Goal: Task Accomplishment & Management: Use online tool/utility

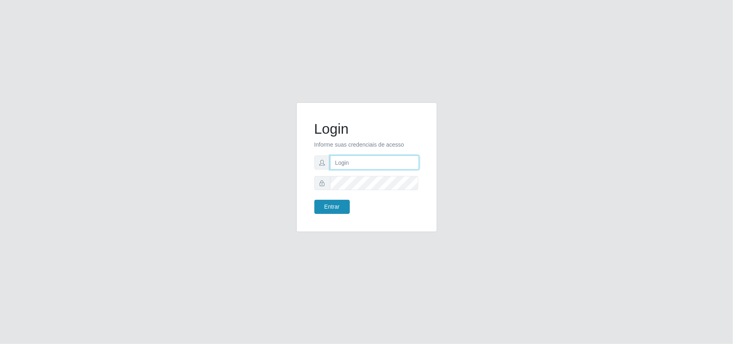
type input "Gessika@B11"
click at [331, 210] on button "Entrar" at bounding box center [331, 207] width 35 height 14
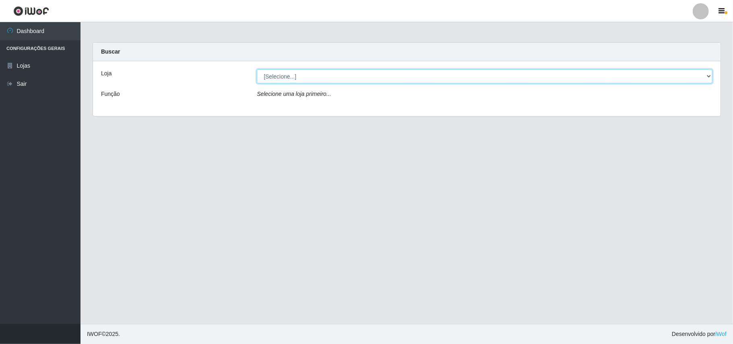
click at [708, 77] on select "[Selecione...] Bemais Supermercados - B11 Manaíra" at bounding box center [485, 76] width 456 height 14
select select "409"
click at [257, 69] on select "[Selecione...] Bemais Supermercados - B11 Manaíra" at bounding box center [485, 76] width 456 height 14
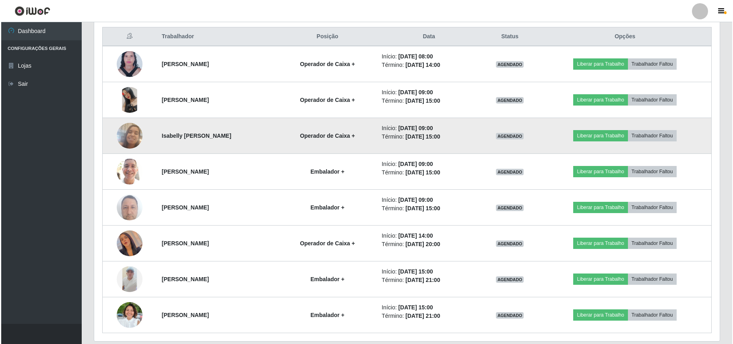
scroll to position [337, 0]
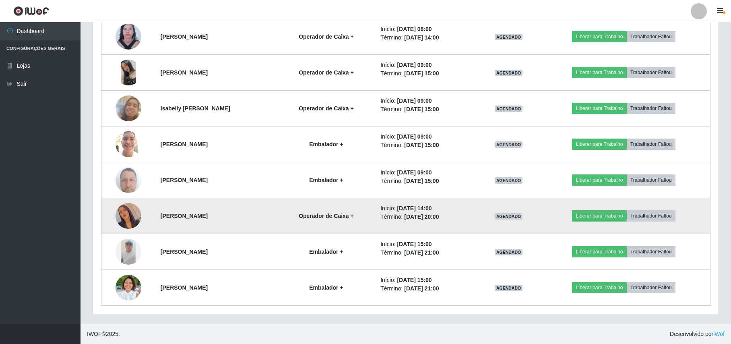
click at [127, 211] on img at bounding box center [129, 216] width 26 height 46
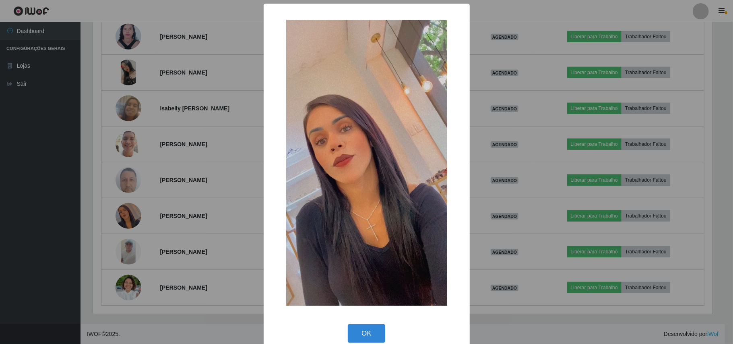
click at [188, 205] on div "× OK Cancel" at bounding box center [366, 172] width 733 height 344
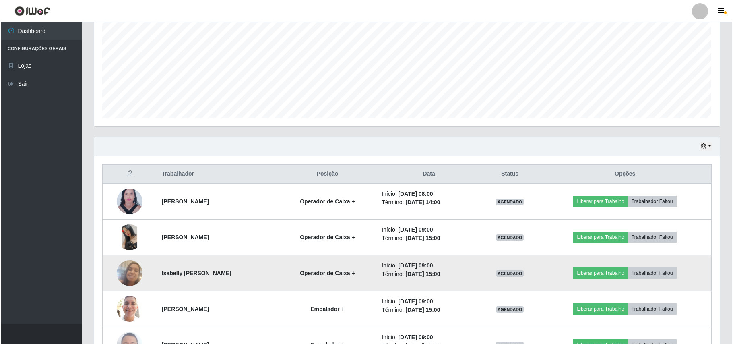
scroll to position [229, 0]
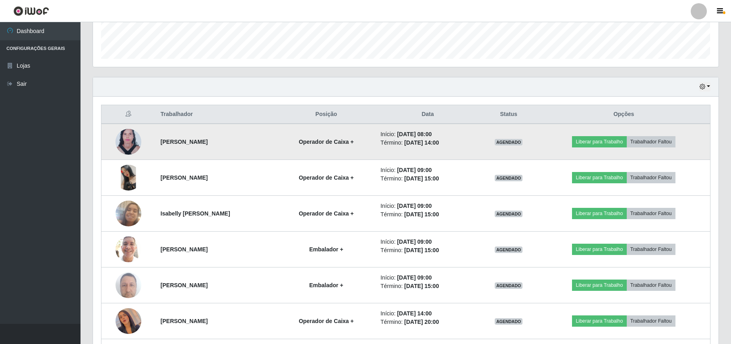
click at [126, 147] on img at bounding box center [129, 141] width 26 height 35
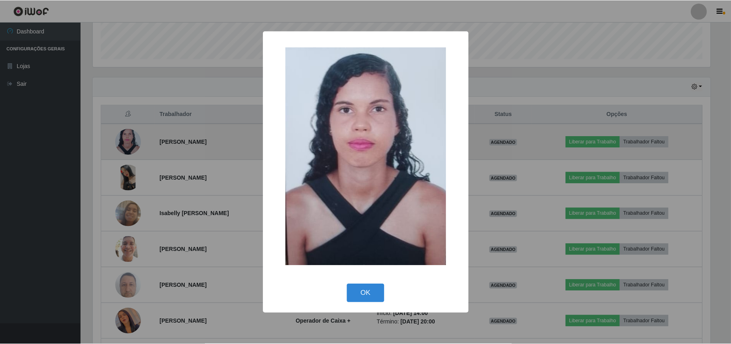
scroll to position [168, 619]
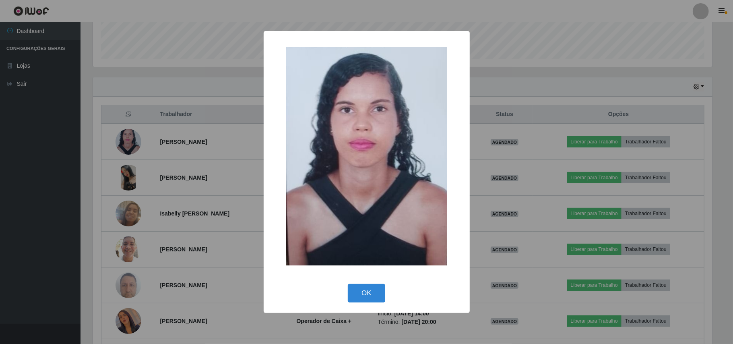
click at [168, 117] on div "× OK Cancel" at bounding box center [366, 172] width 733 height 344
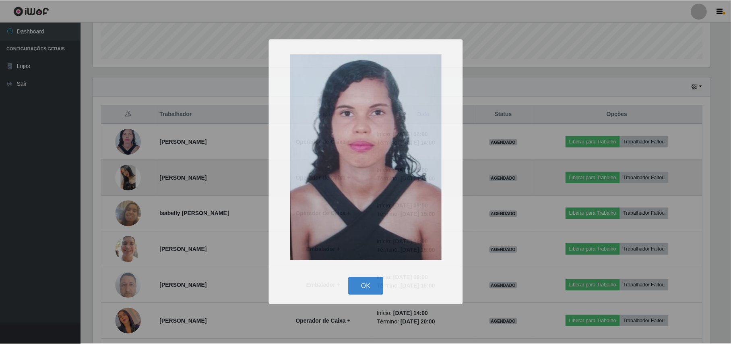
scroll to position [168, 625]
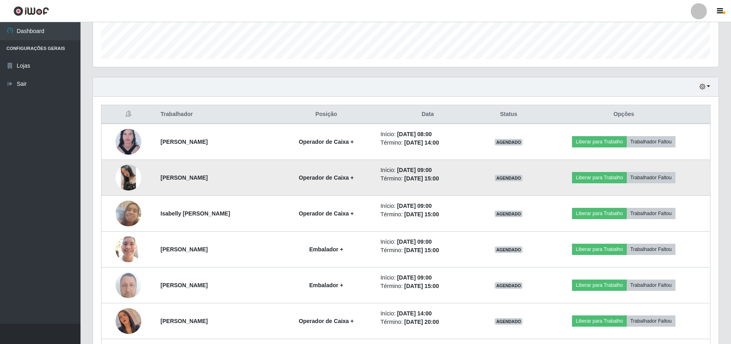
click at [126, 180] on img at bounding box center [129, 178] width 26 height 26
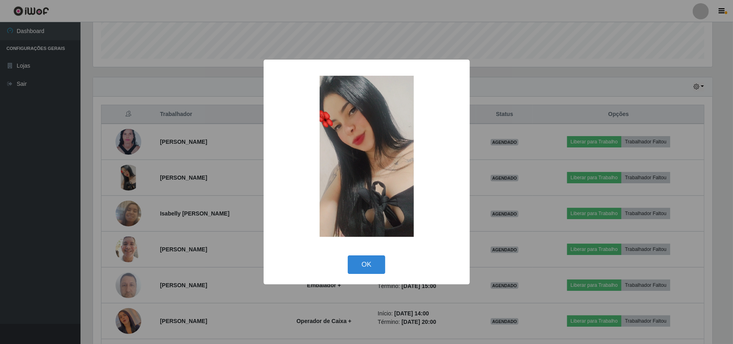
click at [163, 129] on div "× OK Cancel" at bounding box center [366, 172] width 733 height 344
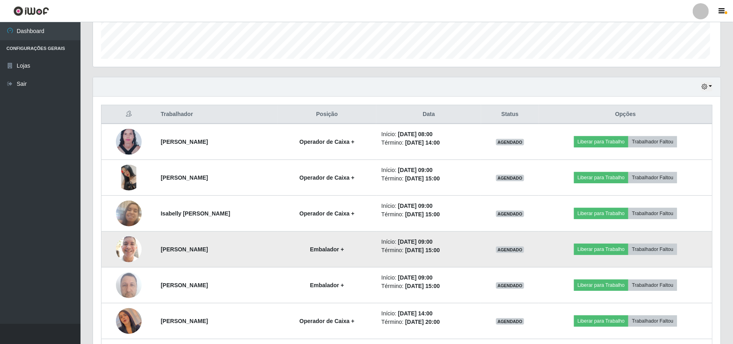
scroll to position [168, 625]
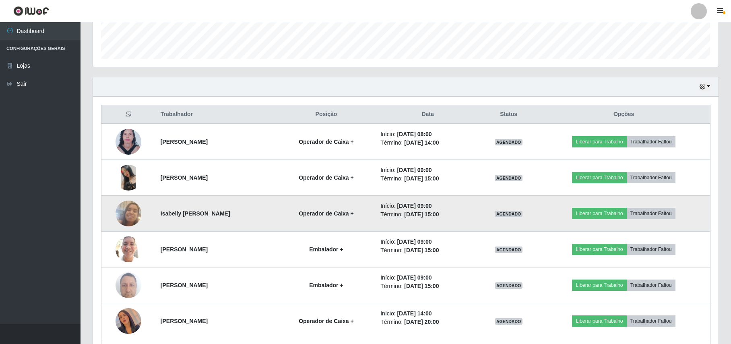
click at [128, 213] on img at bounding box center [129, 213] width 26 height 46
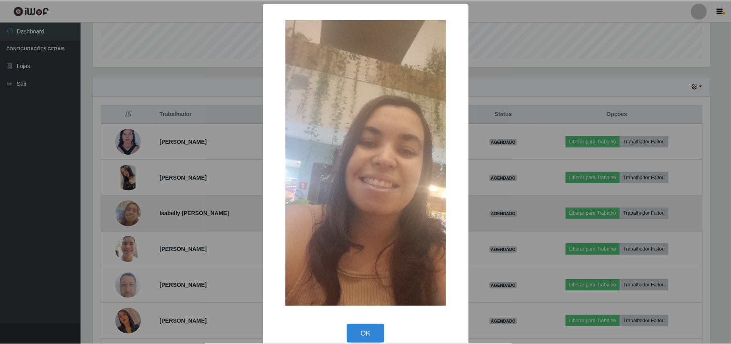
scroll to position [168, 619]
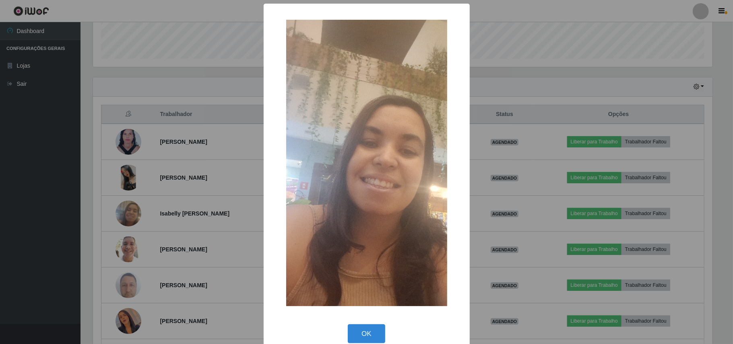
click at [187, 144] on div "× OK Cancel" at bounding box center [366, 172] width 733 height 344
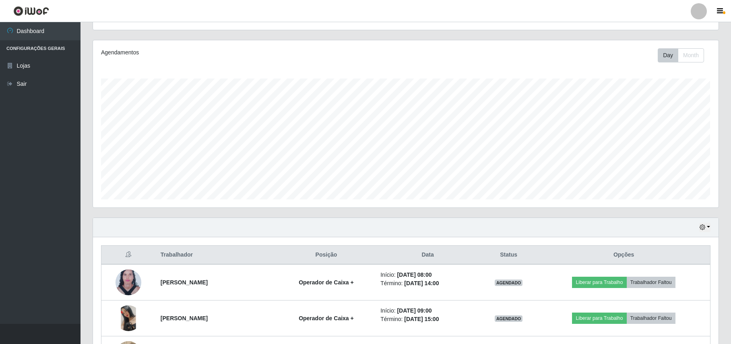
scroll to position [268, 0]
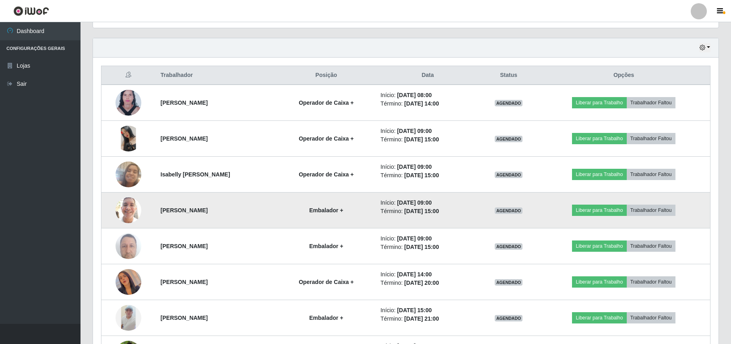
click at [120, 213] on img at bounding box center [129, 210] width 26 height 34
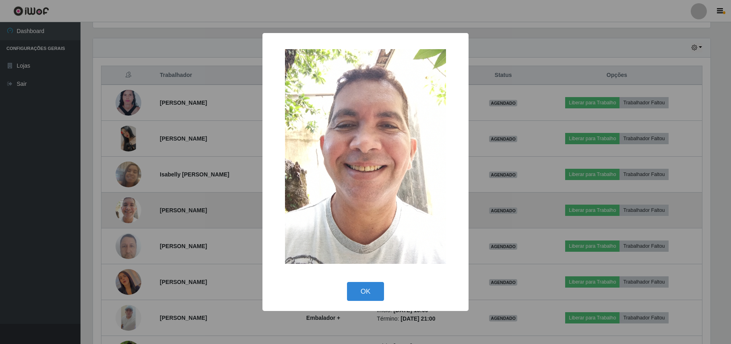
scroll to position [168, 619]
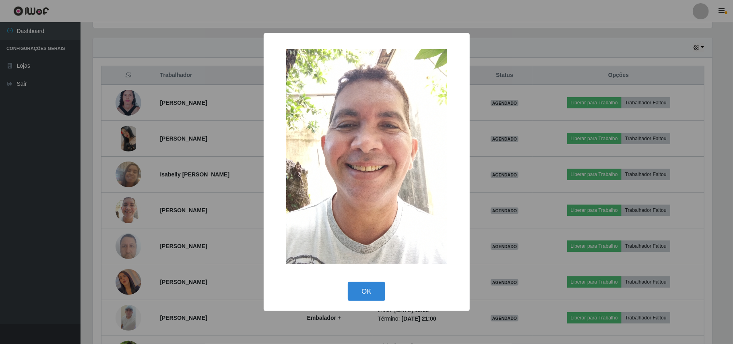
click at [186, 201] on div "× OK Cancel" at bounding box center [366, 172] width 733 height 344
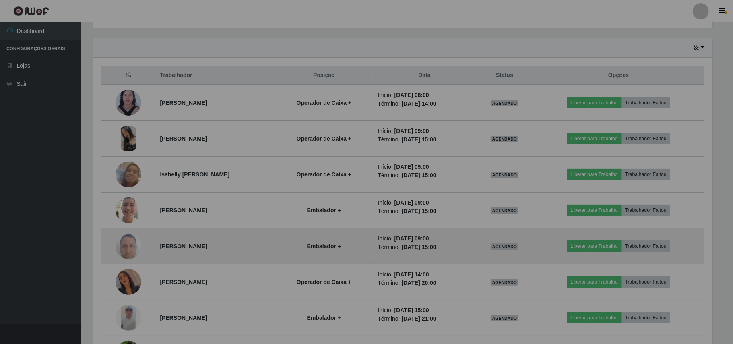
scroll to position [168, 625]
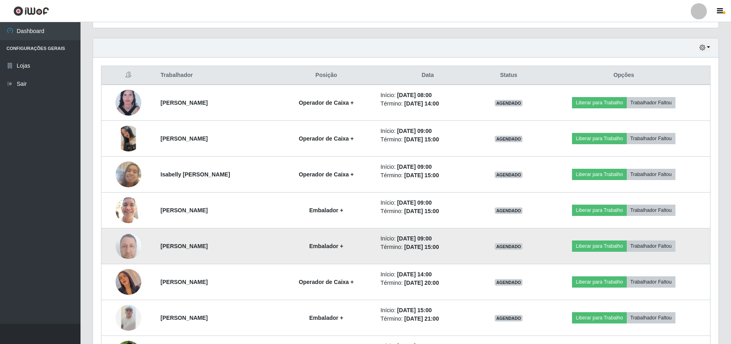
click at [137, 244] on img at bounding box center [129, 246] width 26 height 34
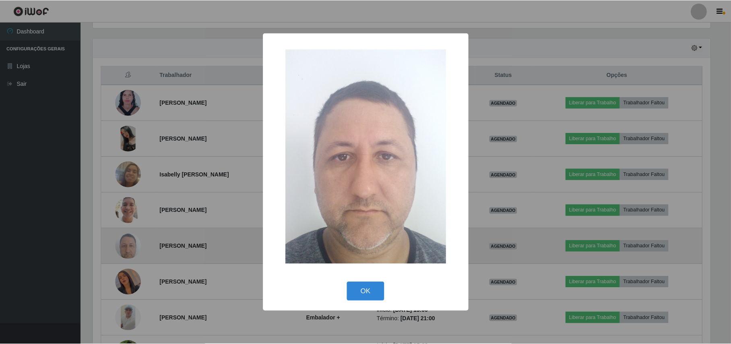
scroll to position [168, 619]
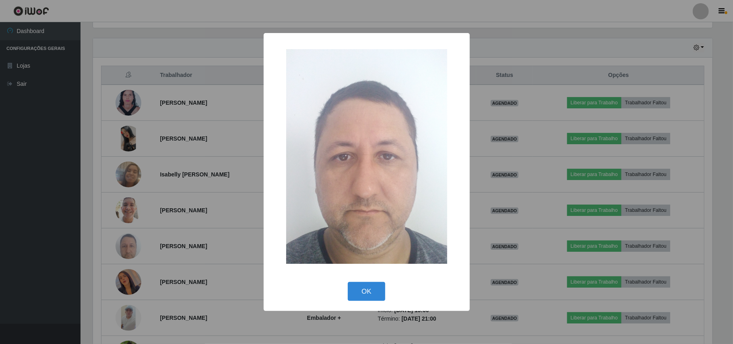
click at [206, 184] on div "× OK Cancel" at bounding box center [366, 172] width 733 height 344
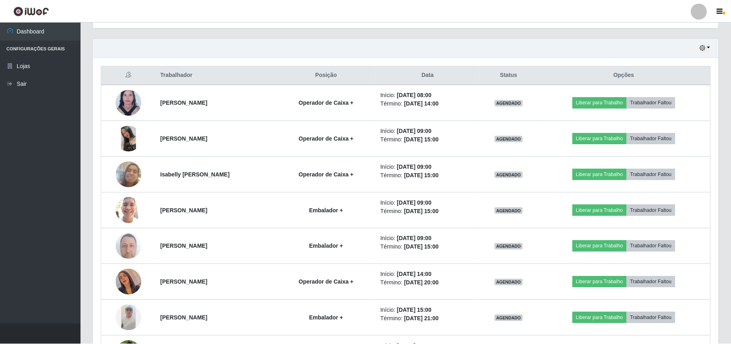
scroll to position [0, 0]
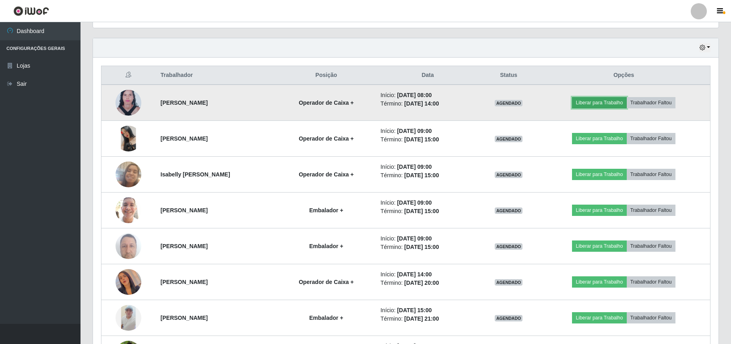
click at [596, 108] on button "Liberar para Trabalho" at bounding box center [599, 102] width 54 height 11
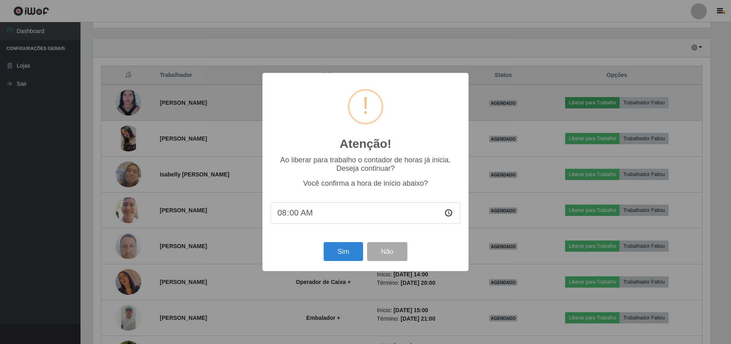
scroll to position [168, 619]
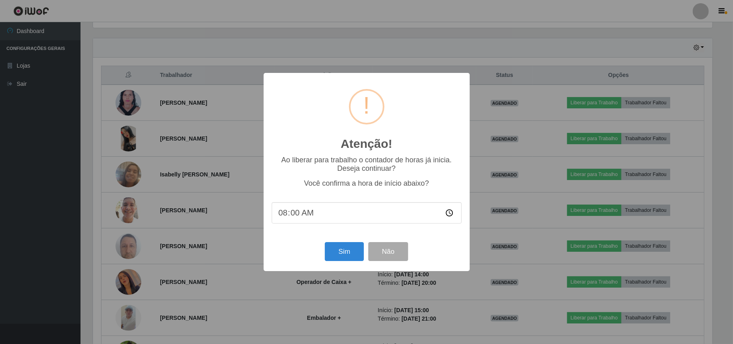
click at [308, 218] on input "08:00" at bounding box center [367, 212] width 190 height 21
click at [300, 217] on input "08:00" at bounding box center [367, 212] width 190 height 21
click at [451, 214] on input "08:00" at bounding box center [367, 212] width 190 height 21
click at [295, 213] on input "08:00" at bounding box center [367, 212] width 190 height 21
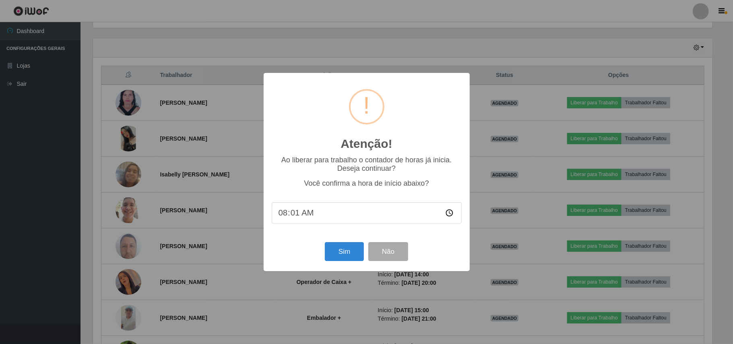
type input "08:10"
click at [340, 252] on button "Sim" at bounding box center [344, 251] width 39 height 19
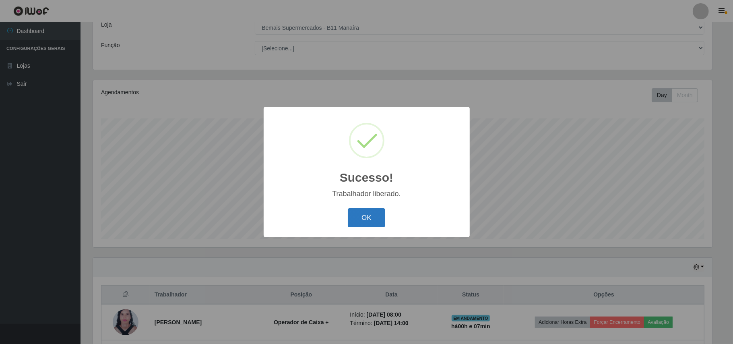
click at [366, 213] on button "OK" at bounding box center [366, 217] width 37 height 19
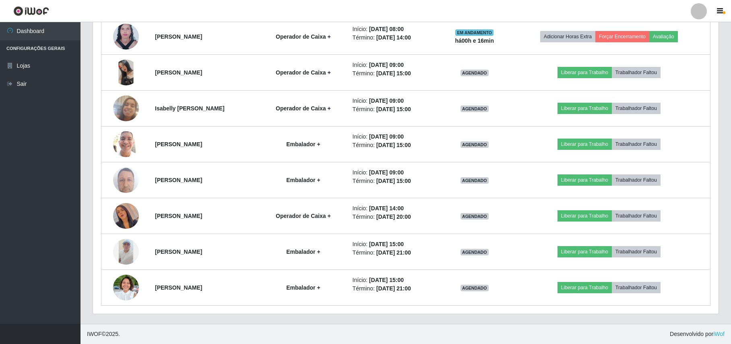
scroll to position [337, 0]
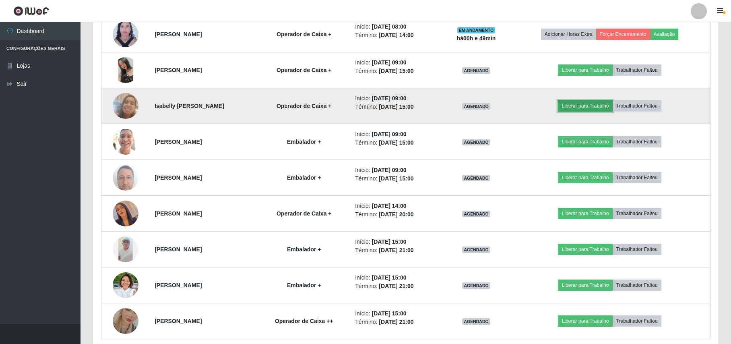
click at [575, 107] on button "Liberar para Trabalho" at bounding box center [585, 105] width 54 height 11
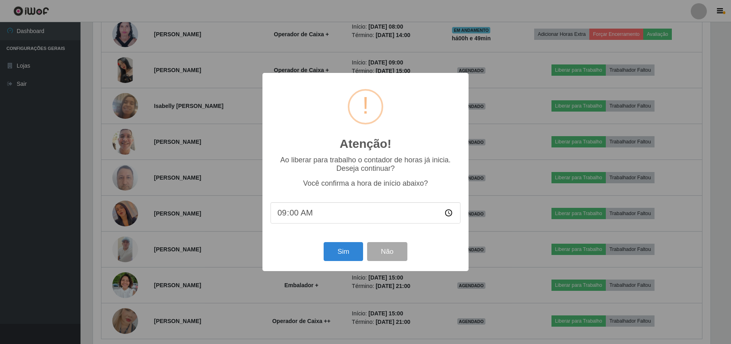
scroll to position [168, 619]
click at [343, 253] on button "Sim" at bounding box center [344, 251] width 39 height 19
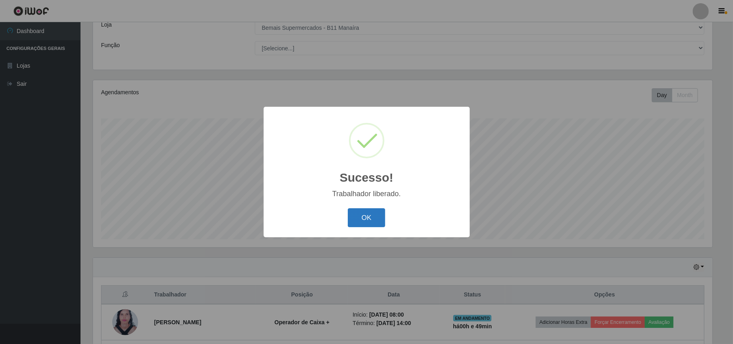
click at [363, 222] on button "OK" at bounding box center [366, 217] width 37 height 19
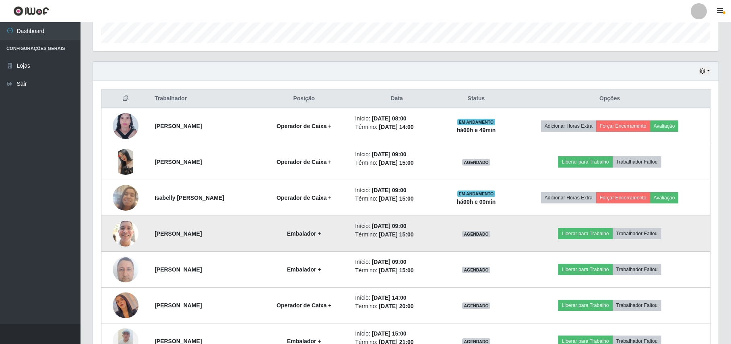
scroll to position [263, 0]
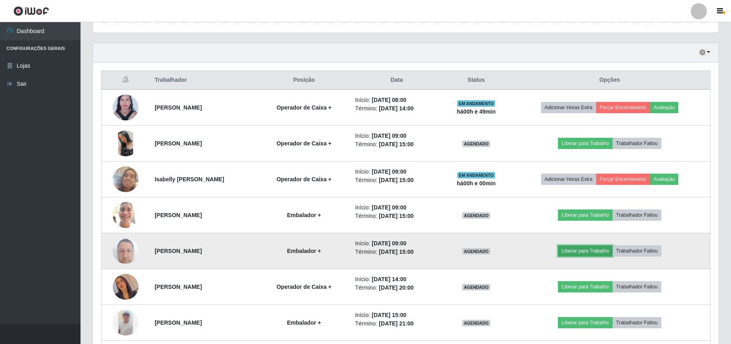
click at [579, 254] on button "Liberar para Trabalho" at bounding box center [585, 250] width 54 height 11
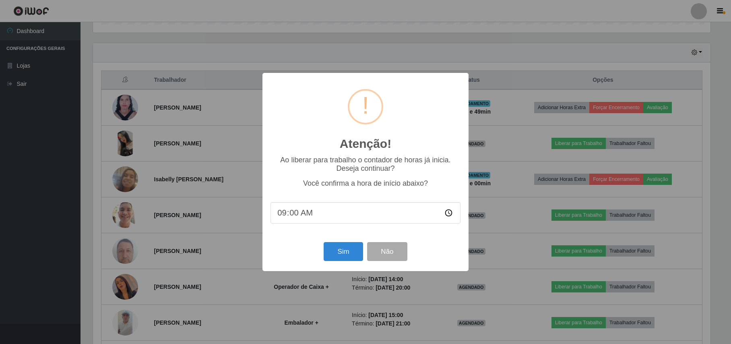
scroll to position [168, 619]
click at [327, 254] on button "Sim" at bounding box center [344, 251] width 39 height 19
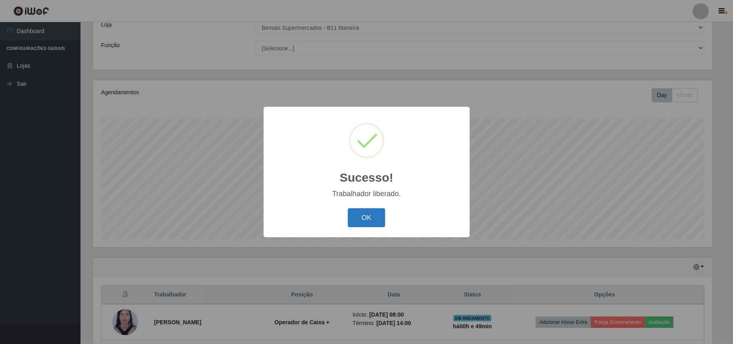
click at [370, 221] on button "OK" at bounding box center [366, 217] width 37 height 19
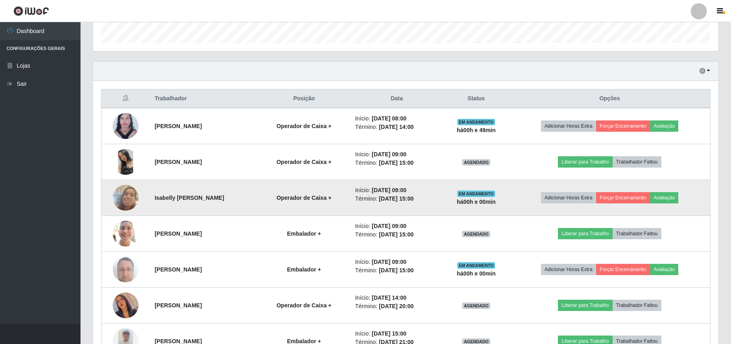
scroll to position [263, 0]
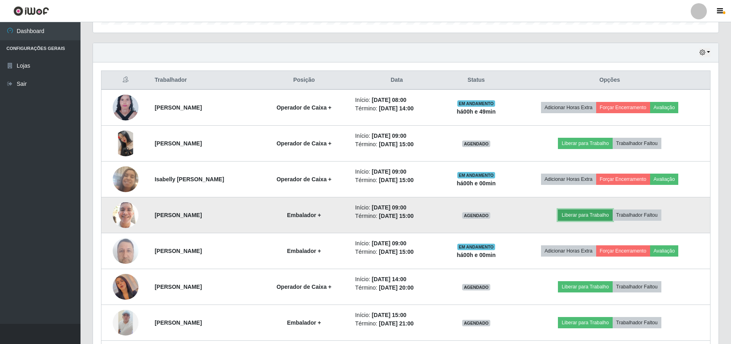
click at [574, 213] on button "Liberar para Trabalho" at bounding box center [585, 214] width 54 height 11
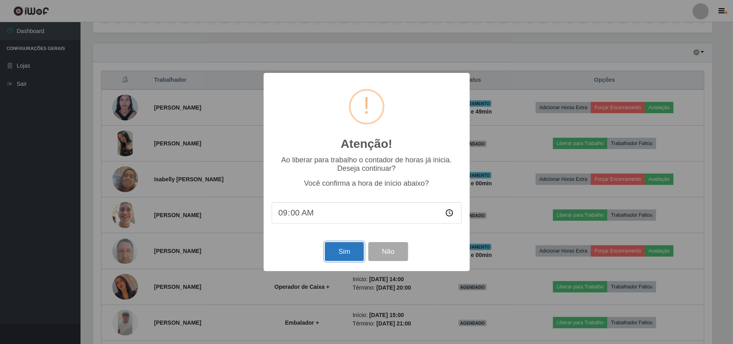
click at [350, 256] on button "Sim" at bounding box center [344, 251] width 39 height 19
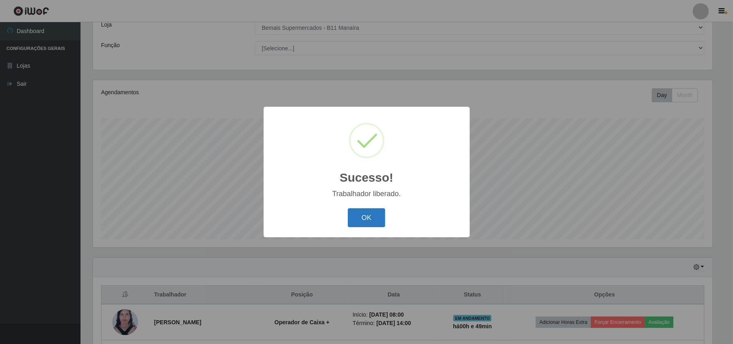
click at [382, 209] on div "OK Cancel" at bounding box center [367, 217] width 190 height 23
click at [355, 218] on button "OK" at bounding box center [366, 217] width 37 height 19
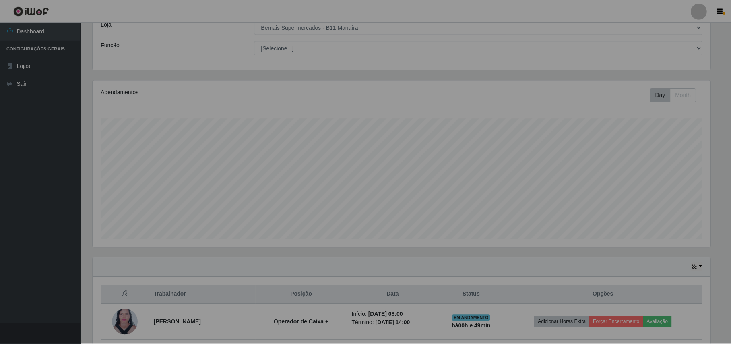
scroll to position [402493, 402035]
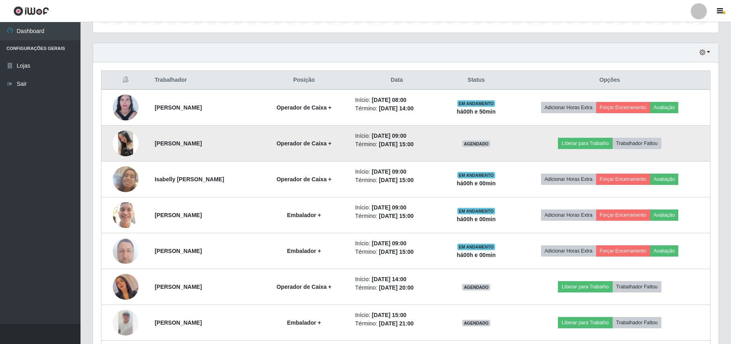
click at [118, 141] on img at bounding box center [126, 143] width 26 height 26
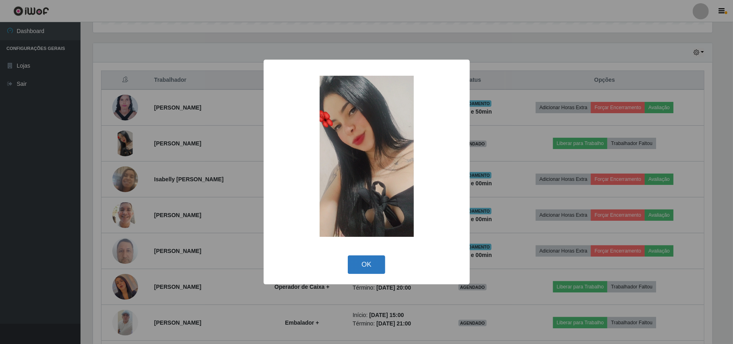
click at [369, 265] on button "OK" at bounding box center [366, 264] width 37 height 19
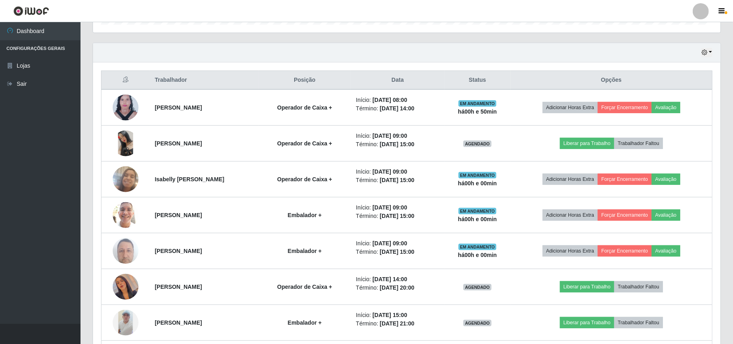
scroll to position [168, 625]
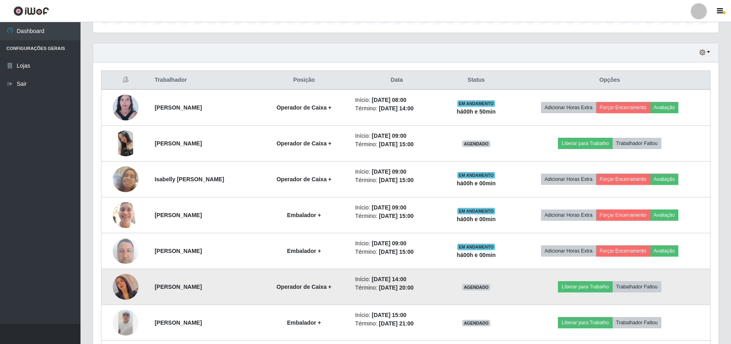
click at [115, 292] on img at bounding box center [126, 287] width 26 height 46
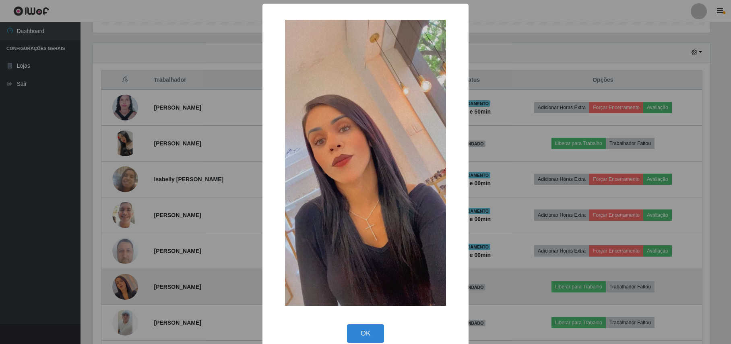
scroll to position [168, 619]
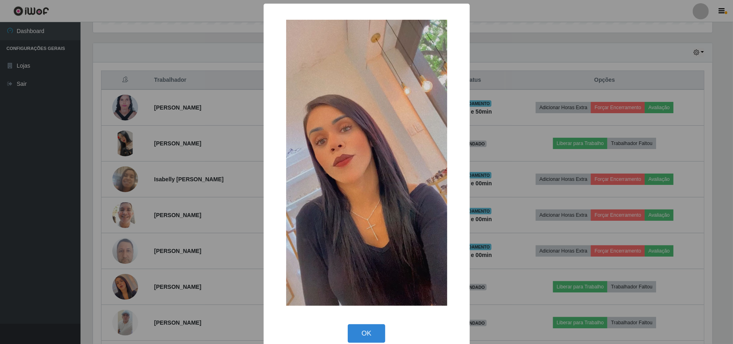
click at [57, 248] on div "× OK Cancel" at bounding box center [366, 172] width 733 height 344
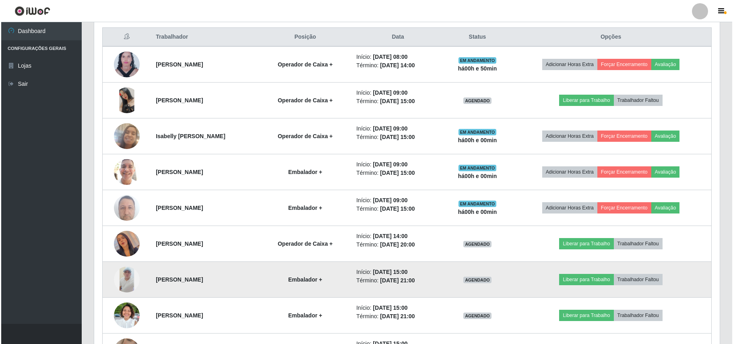
scroll to position [371, 0]
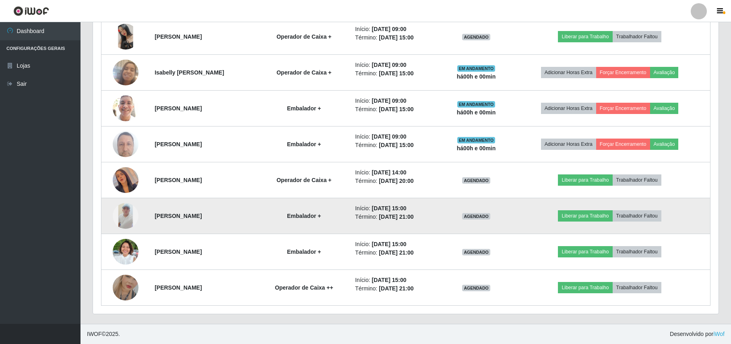
click at [124, 209] on img at bounding box center [126, 216] width 26 height 26
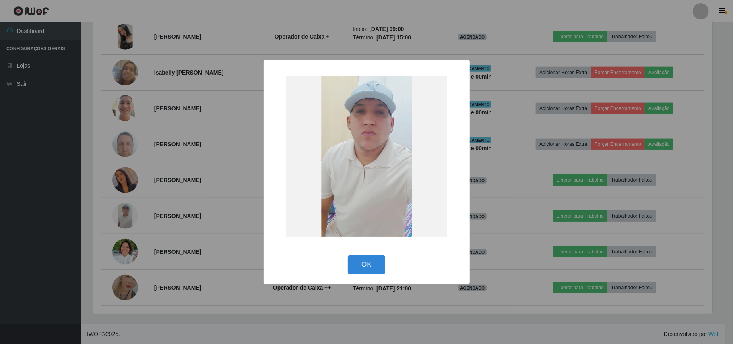
click at [73, 208] on div "× OK Cancel" at bounding box center [366, 172] width 733 height 344
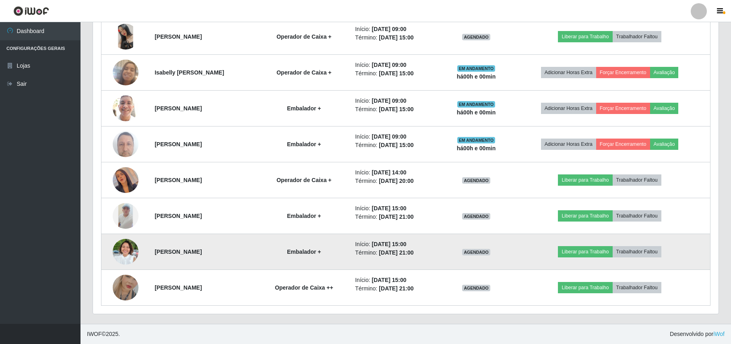
click at [118, 252] on img at bounding box center [126, 251] width 26 height 35
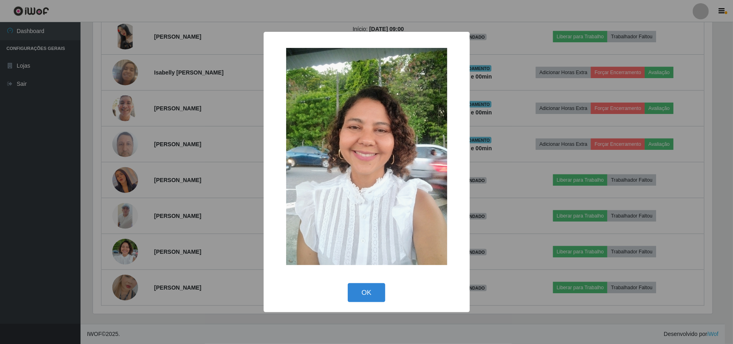
click at [44, 242] on div "× OK Cancel" at bounding box center [366, 172] width 733 height 344
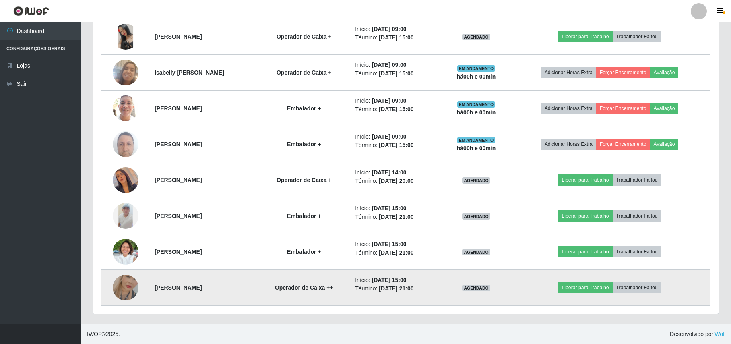
click at [126, 287] on img at bounding box center [126, 288] width 26 height 46
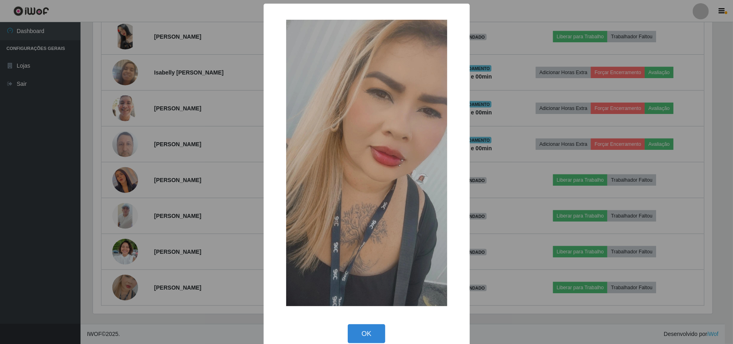
click at [57, 256] on div "× OK Cancel" at bounding box center [366, 172] width 733 height 344
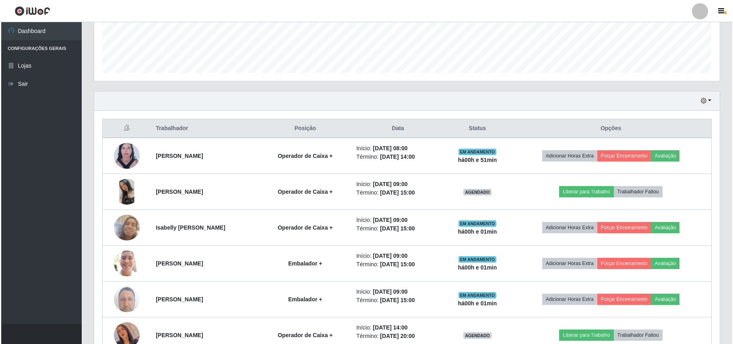
scroll to position [210, 0]
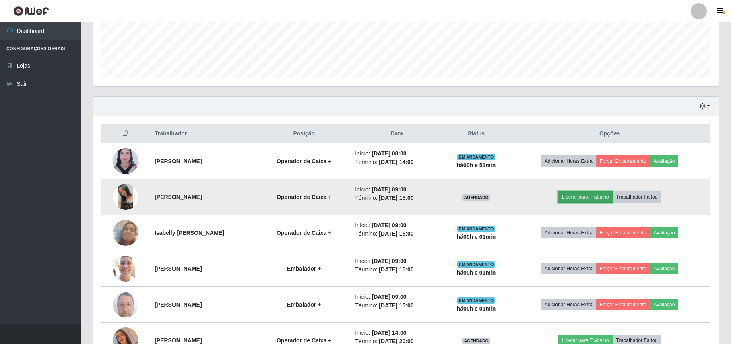
click at [581, 195] on button "Liberar para Trabalho" at bounding box center [585, 196] width 54 height 11
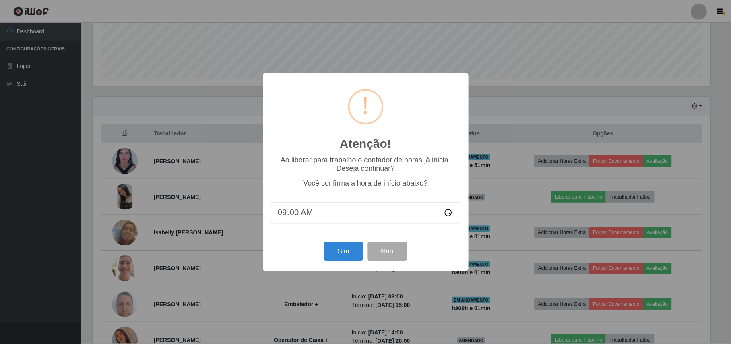
scroll to position [168, 619]
click at [352, 253] on button "Sim" at bounding box center [344, 251] width 39 height 19
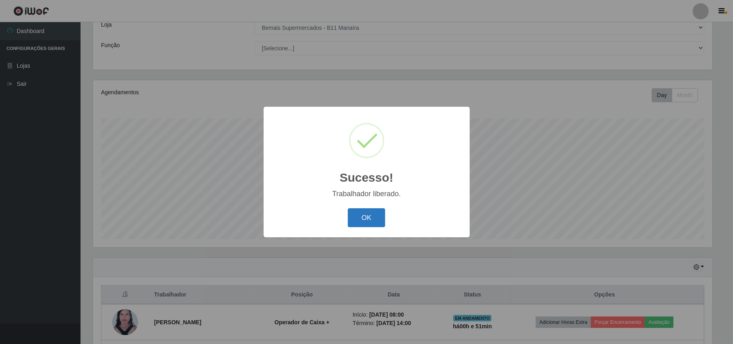
click at [378, 219] on button "OK" at bounding box center [366, 217] width 37 height 19
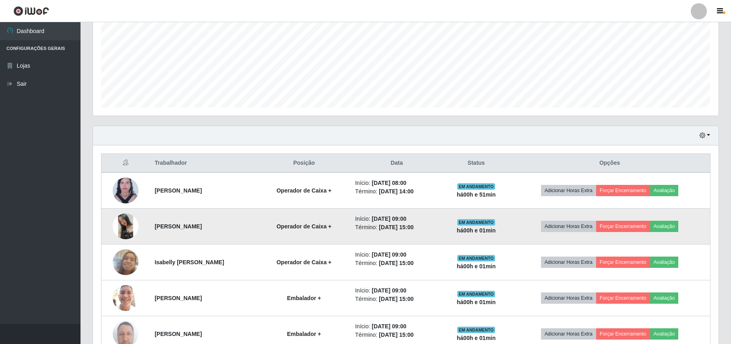
scroll to position [263, 0]
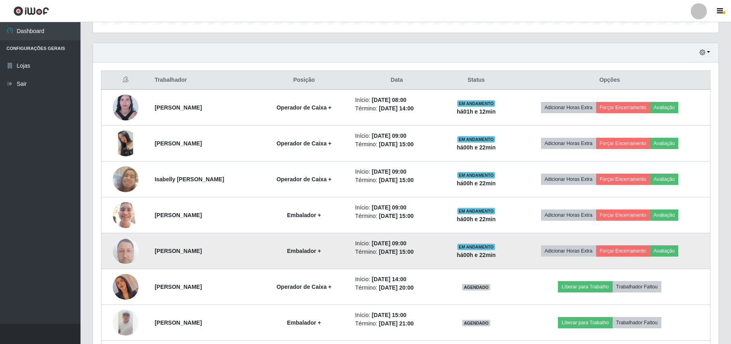
click at [121, 248] on img at bounding box center [126, 251] width 26 height 34
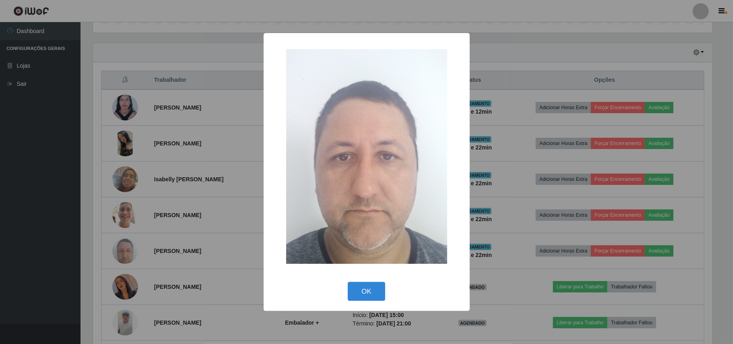
click at [72, 248] on div "× OK Cancel" at bounding box center [366, 172] width 733 height 344
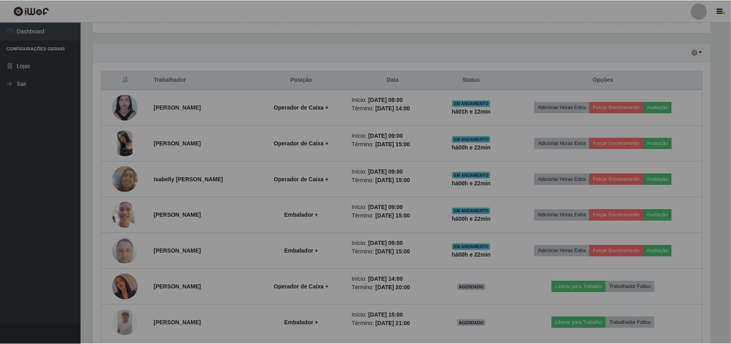
scroll to position [168, 625]
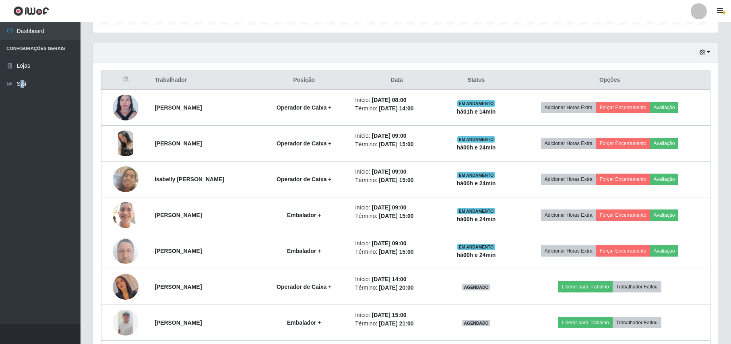
click at [21, 195] on ul "Dashboard Configurações Gerais Lojas Sair" at bounding box center [40, 173] width 81 height 302
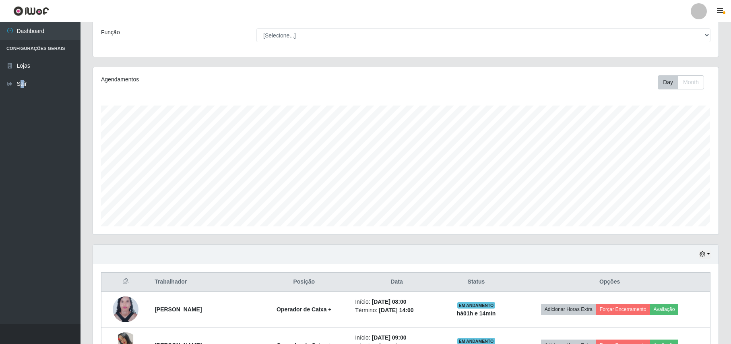
scroll to position [0, 0]
